Goal: Information Seeking & Learning: Find specific fact

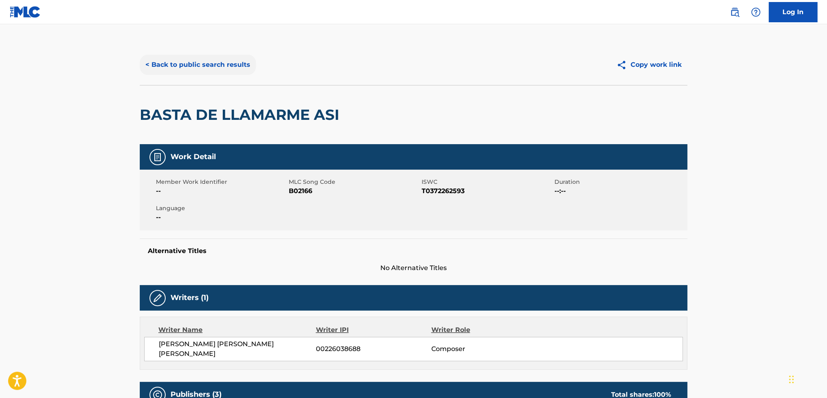
click at [207, 73] on button "< Back to public search results" at bounding box center [198, 65] width 116 height 20
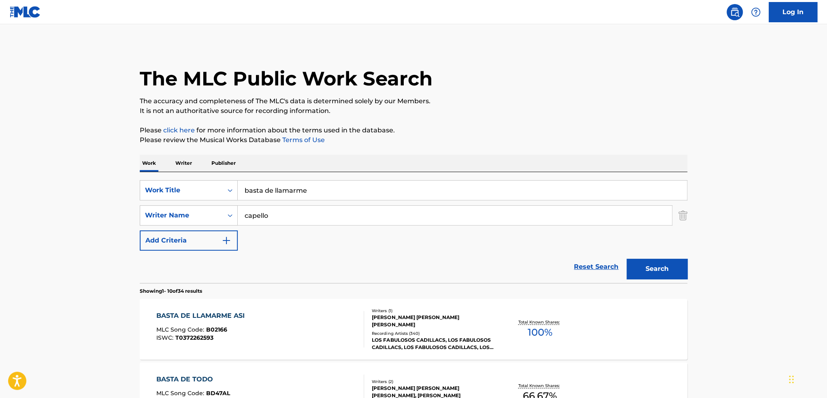
drag, startPoint x: 351, startPoint y: 192, endPoint x: 134, endPoint y: 196, distance: 217.1
type input "cadillacs"
click at [626, 259] on button "Search" at bounding box center [656, 269] width 61 height 20
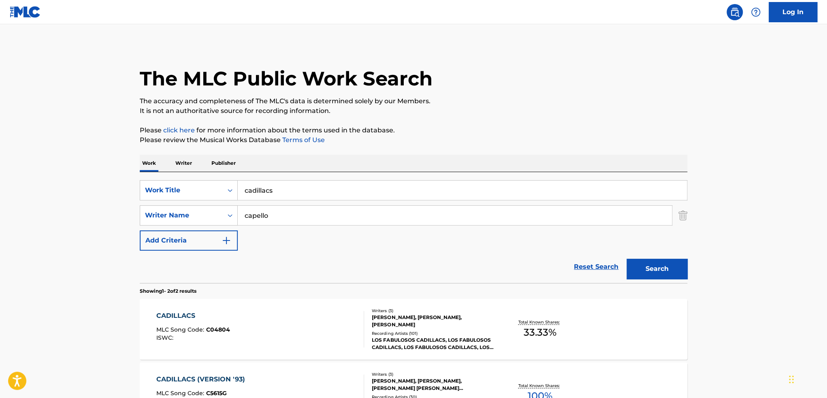
click at [456, 336] on div "LOS FABULOSOS CADILLACS, LOS FABULOSOS CADILLACS, LOS FABULOSOS CADILLACS, LOS …" at bounding box center [433, 343] width 122 height 15
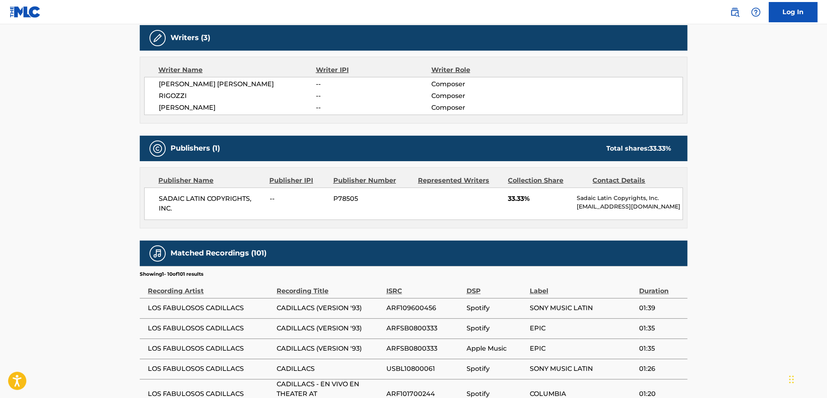
scroll to position [283, 0]
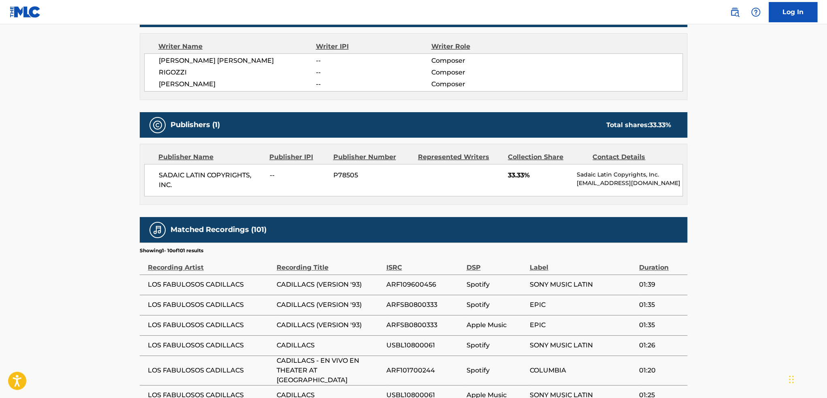
click at [355, 195] on div "SADAIC LATIN COPYRIGHTS, INC. -- P78505 33.33% Sadaic Latin Copyrights, Inc. [E…" at bounding box center [413, 180] width 539 height 32
click at [103, 279] on main "< Back to public search results Copy work link CADILLACS Work Detail Member Wor…" at bounding box center [413, 135] width 827 height 788
